Goal: Find specific page/section: Find specific page/section

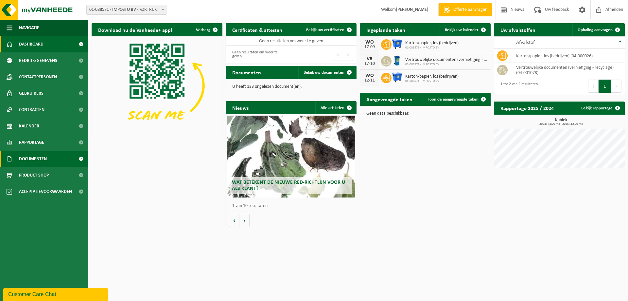
click at [40, 160] on span "Documenten" at bounding box center [33, 159] width 28 height 16
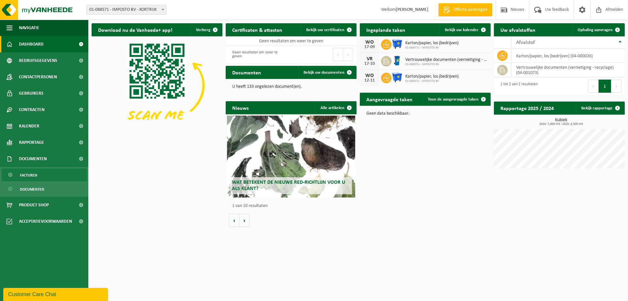
click at [40, 175] on link "Facturen" at bounding box center [44, 175] width 85 height 12
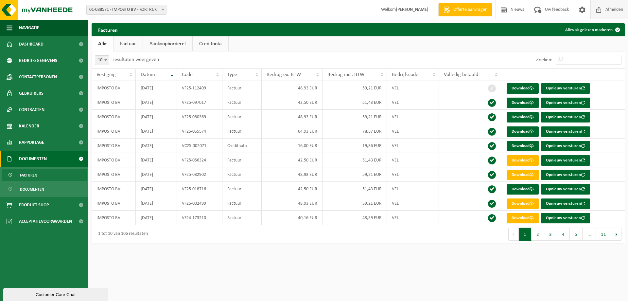
click at [612, 12] on span "Afmelden" at bounding box center [614, 9] width 21 height 19
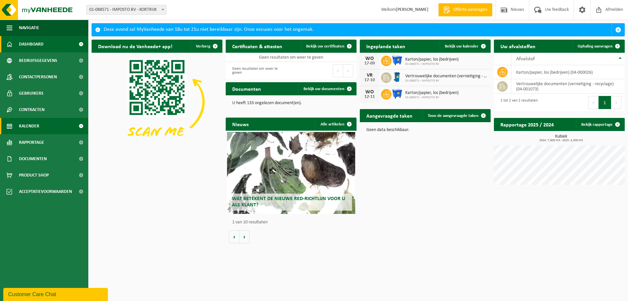
click at [33, 129] on span "Kalender" at bounding box center [29, 126] width 20 height 16
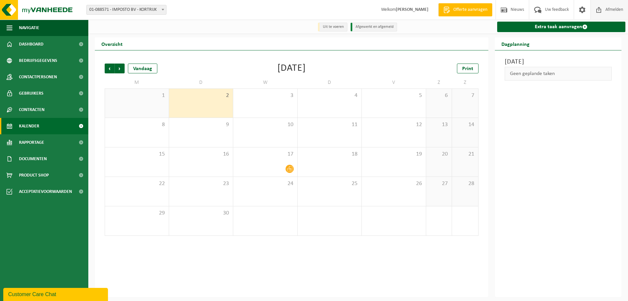
click at [615, 9] on span "Afmelden" at bounding box center [614, 9] width 21 height 19
